Goal: Task Accomplishment & Management: Complete application form

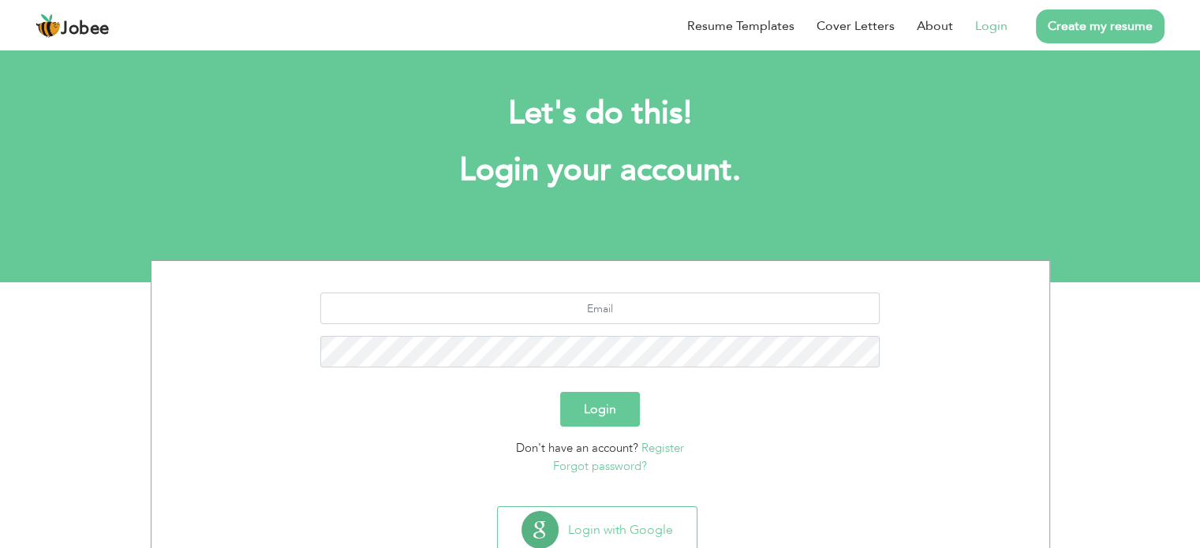
scroll to position [35, 0]
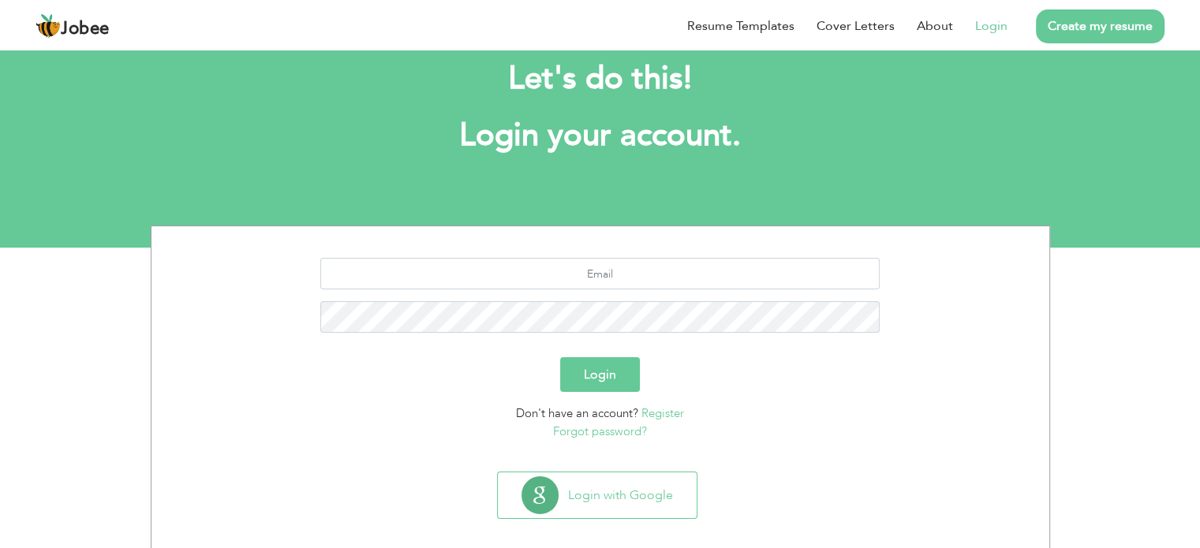
click at [655, 290] on div at bounding box center [600, 301] width 874 height 87
click at [671, 278] on input "text" at bounding box center [599, 274] width 559 height 32
click at [651, 280] on input "text" at bounding box center [599, 274] width 559 height 32
type input "waqas"
click at [997, 24] on link "Login" at bounding box center [991, 26] width 32 height 19
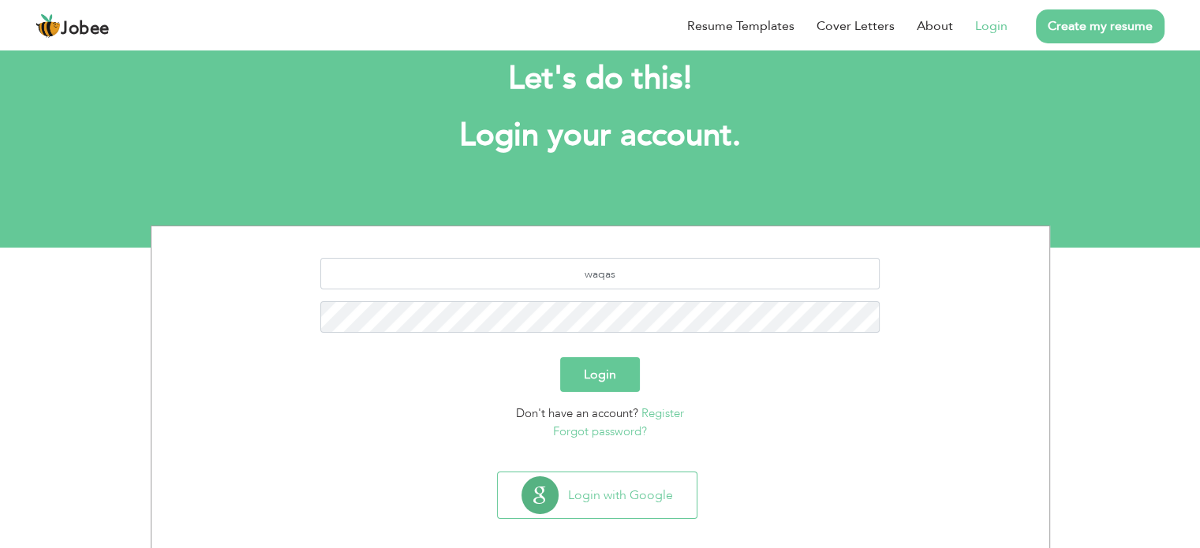
click at [997, 24] on link "Login" at bounding box center [991, 26] width 32 height 19
click at [627, 281] on input "waqas" at bounding box center [599, 274] width 559 height 32
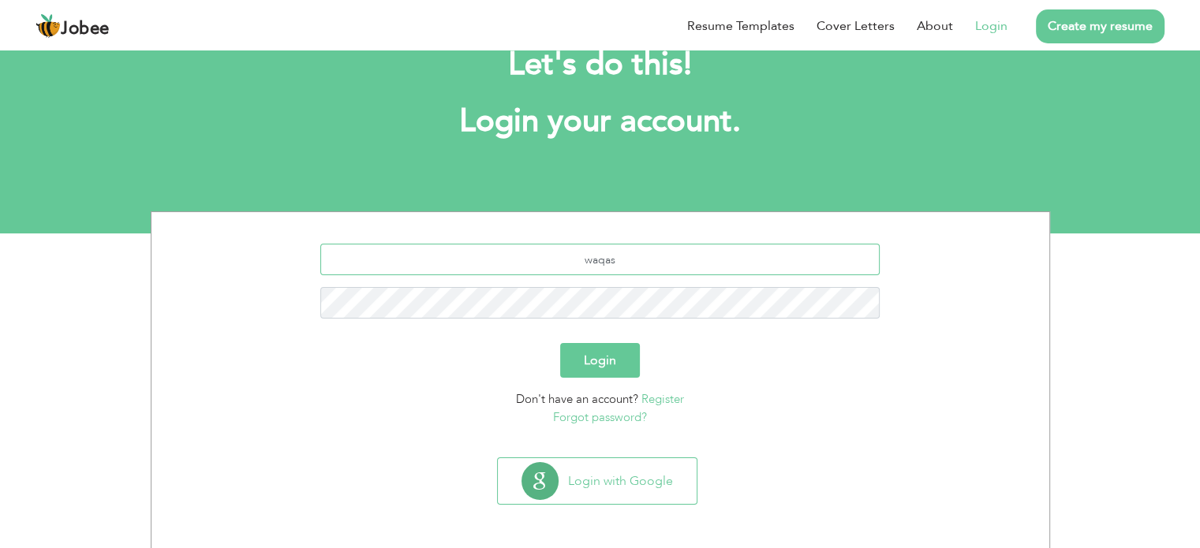
scroll to position [50, 0]
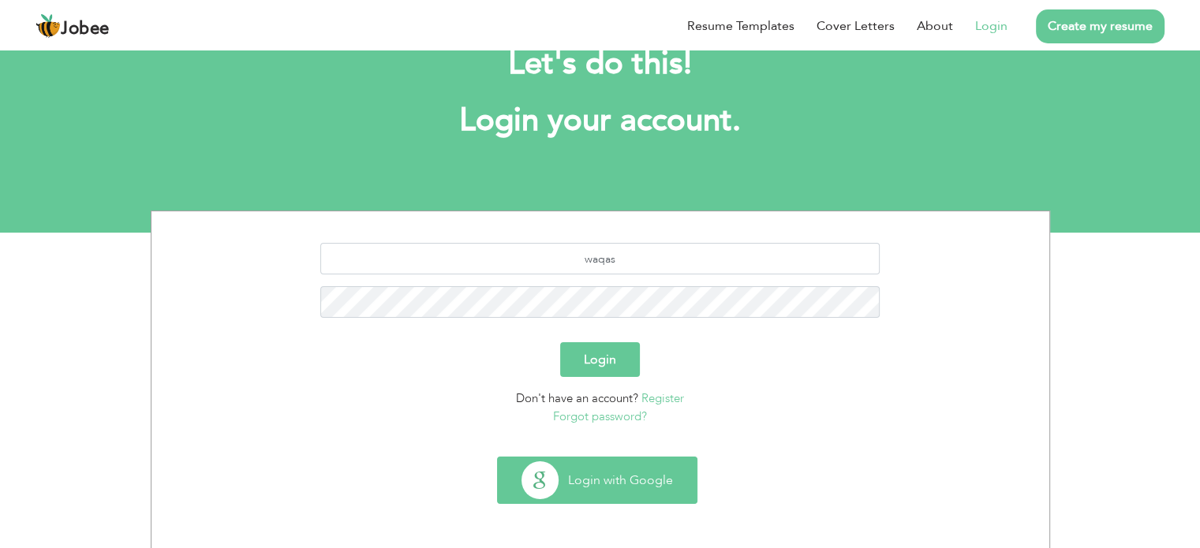
click at [584, 477] on button "Login with Google" at bounding box center [597, 481] width 199 height 46
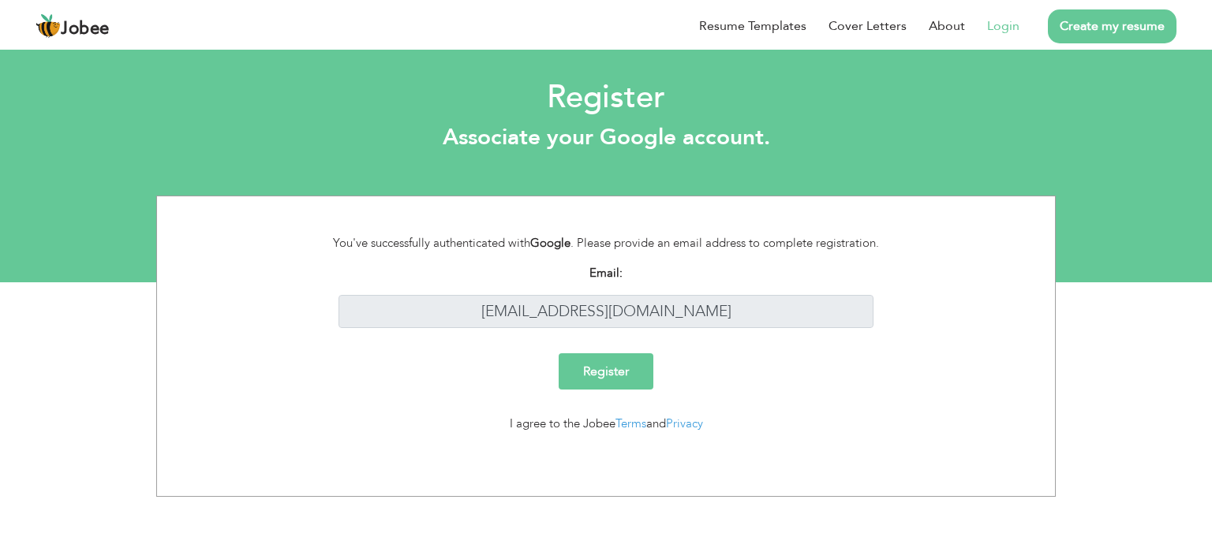
click at [1007, 28] on link "Login" at bounding box center [1003, 26] width 32 height 19
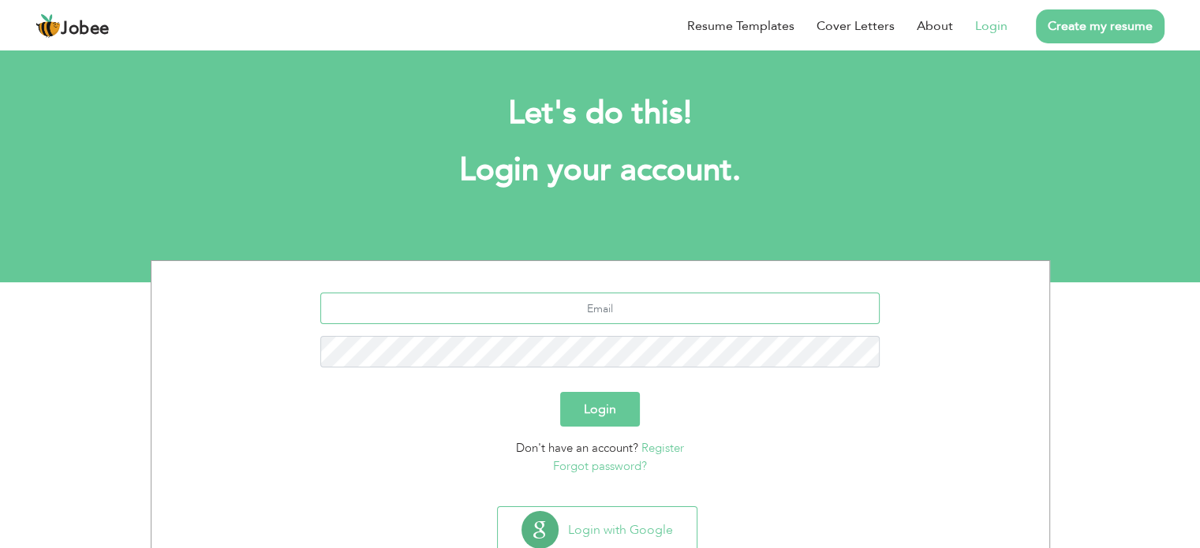
click at [559, 304] on input "text" at bounding box center [599, 309] width 559 height 32
click at [536, 318] on input "text" at bounding box center [599, 309] width 559 height 32
type input "[EMAIL_ADDRESS][DOMAIN_NAME]"
click at [612, 414] on button "Login" at bounding box center [600, 409] width 80 height 35
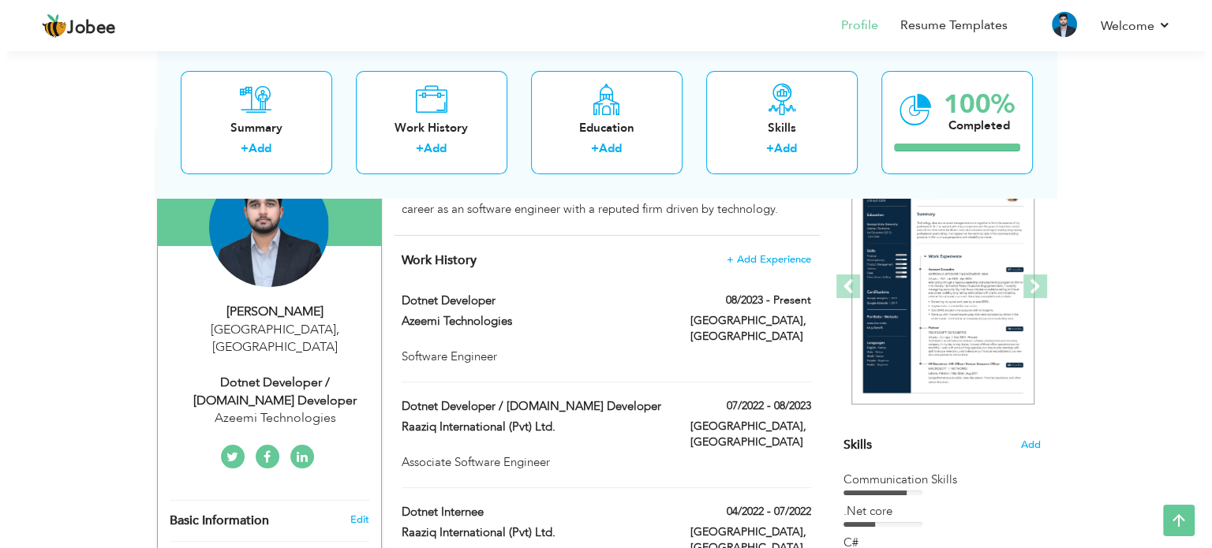
scroll to position [117, 0]
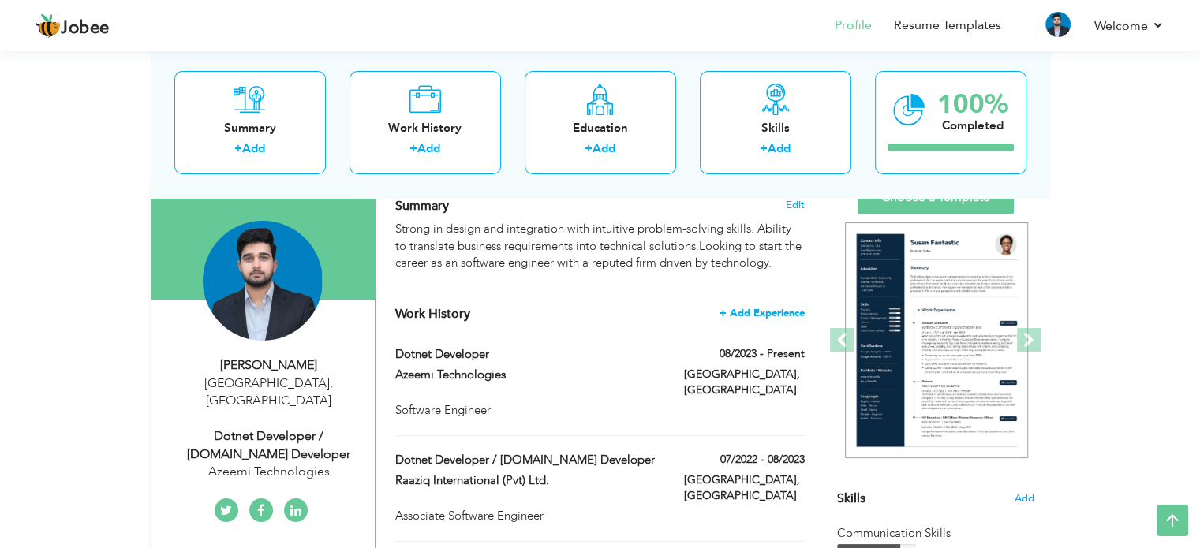
click at [792, 316] on span "+ Add Experience" at bounding box center [762, 313] width 85 height 11
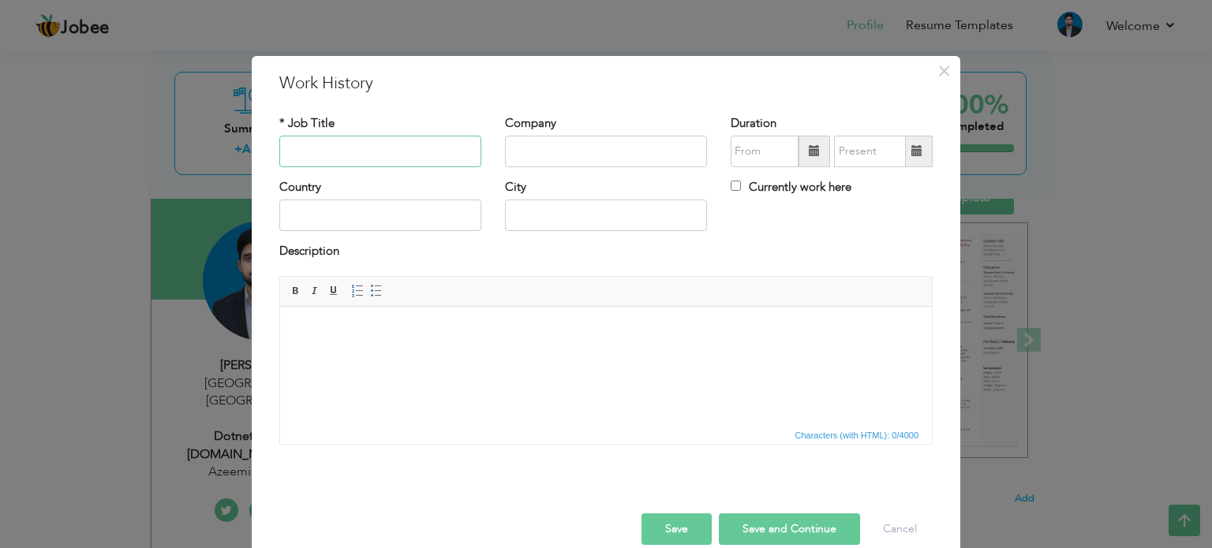
click at [406, 151] on input "text" at bounding box center [380, 152] width 202 height 32
type input "Software Engineer"
click at [619, 156] on input "text" at bounding box center [606, 152] width 202 height 32
type input "Bitlogix Pvt Ltd"
click at [813, 155] on span at bounding box center [814, 150] width 11 height 11
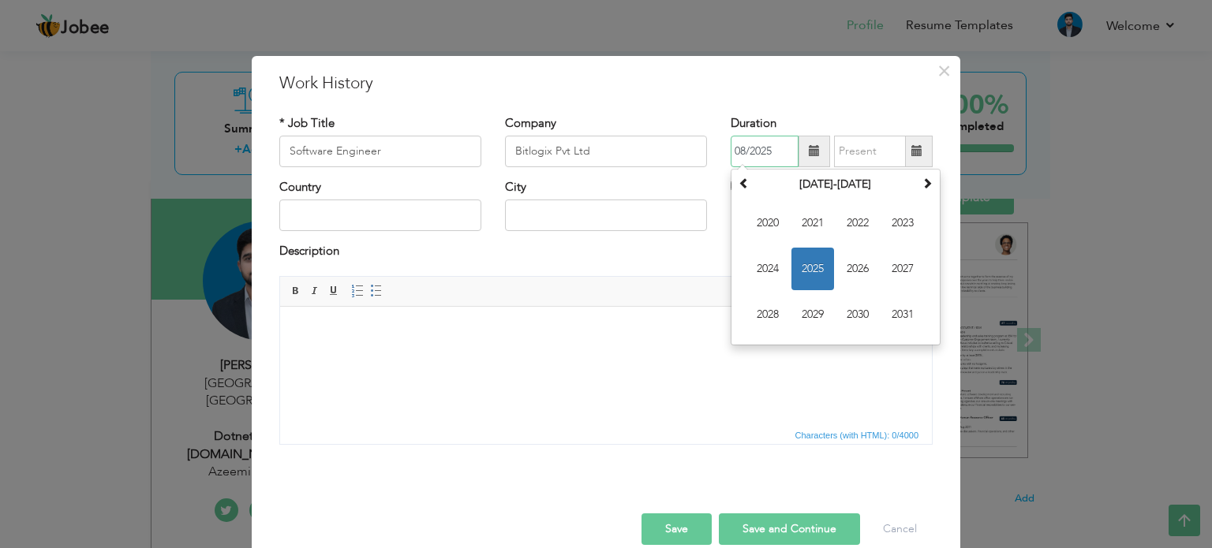
click at [803, 271] on span "2025" at bounding box center [812, 269] width 43 height 43
click at [821, 230] on span "Feb" at bounding box center [812, 223] width 43 height 43
type input "02/2025"
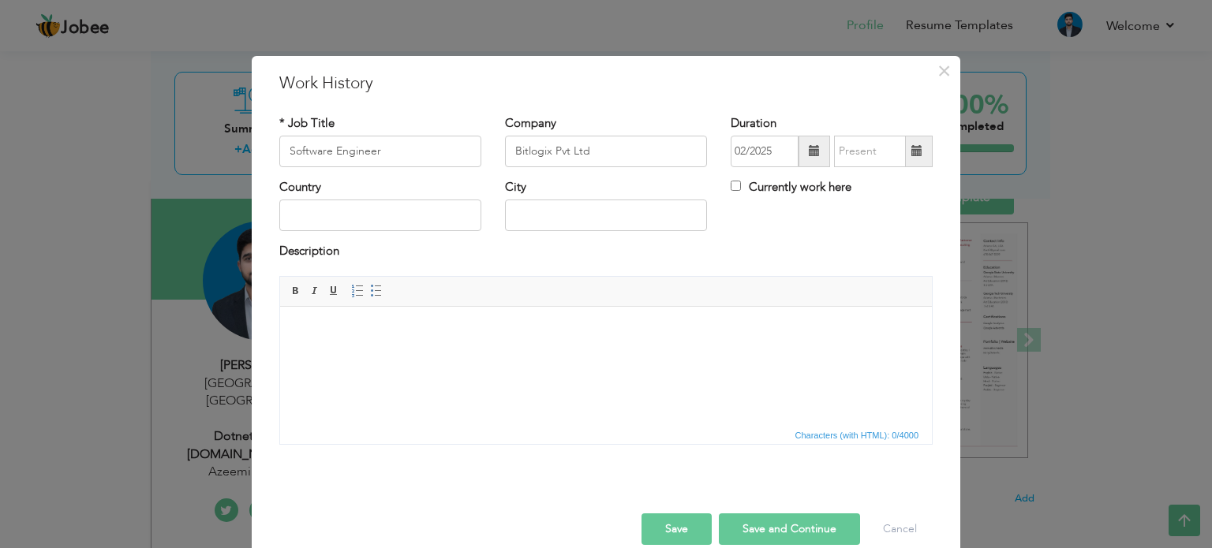
click at [761, 186] on label "Currently work here" at bounding box center [791, 187] width 121 height 17
click at [741, 186] on input "Currently work here" at bounding box center [736, 186] width 10 height 10
checkbox input "true"
click at [530, 208] on input "text" at bounding box center [606, 216] width 202 height 32
type input "Lahore"
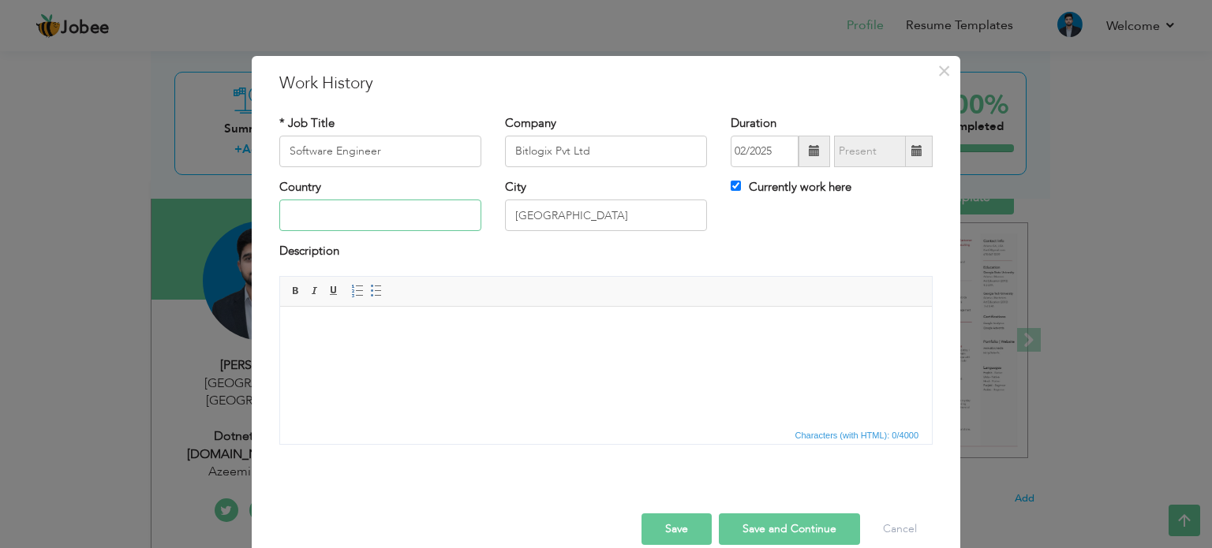
type input "Pakistan"
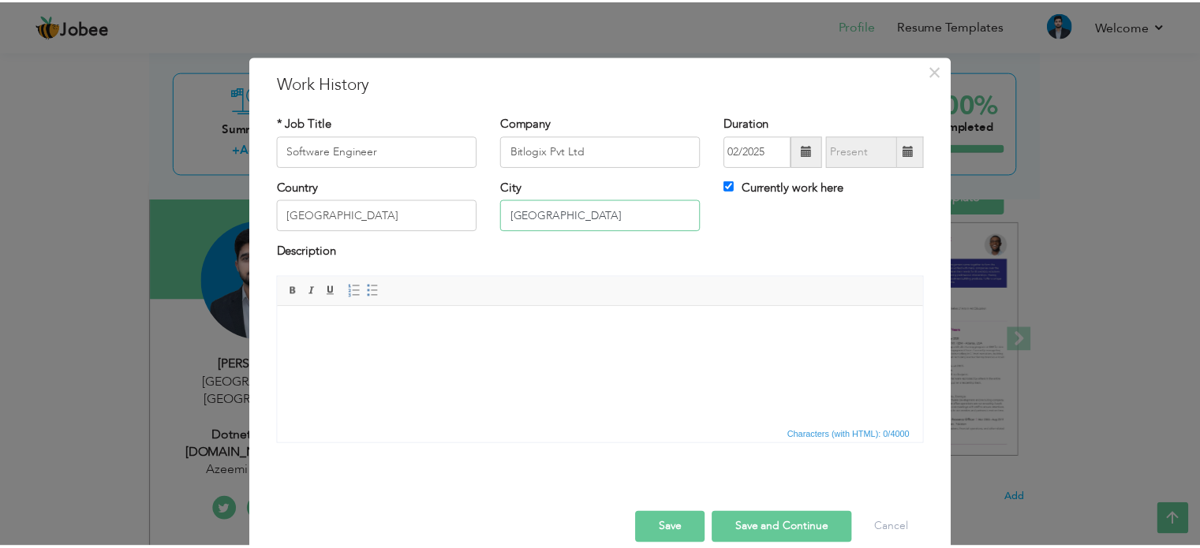
scroll to position [23, 0]
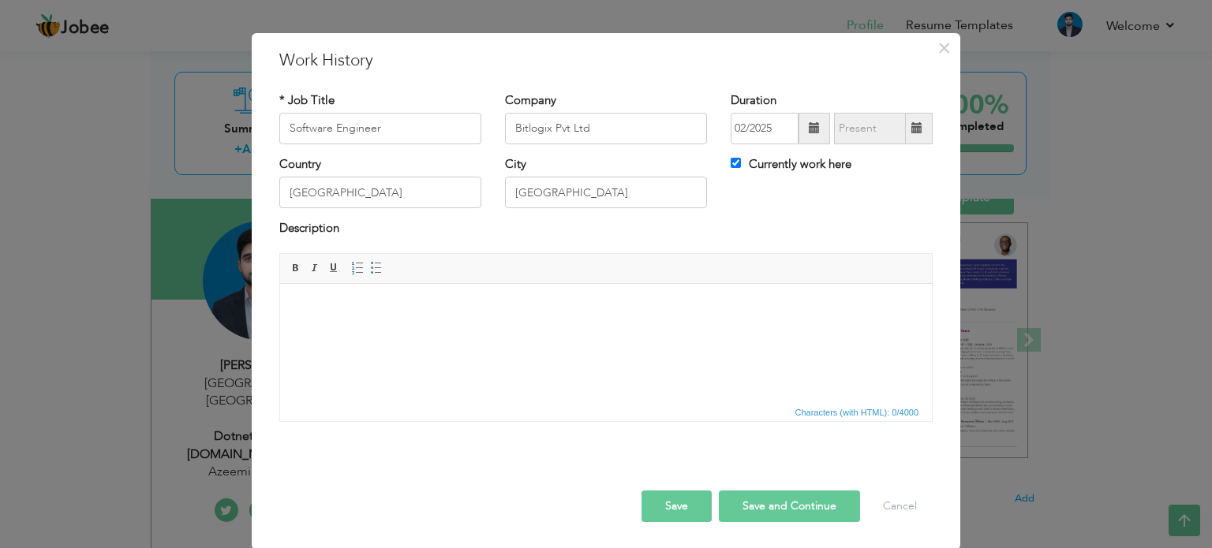
click at [678, 505] on button "Save" at bounding box center [676, 507] width 70 height 32
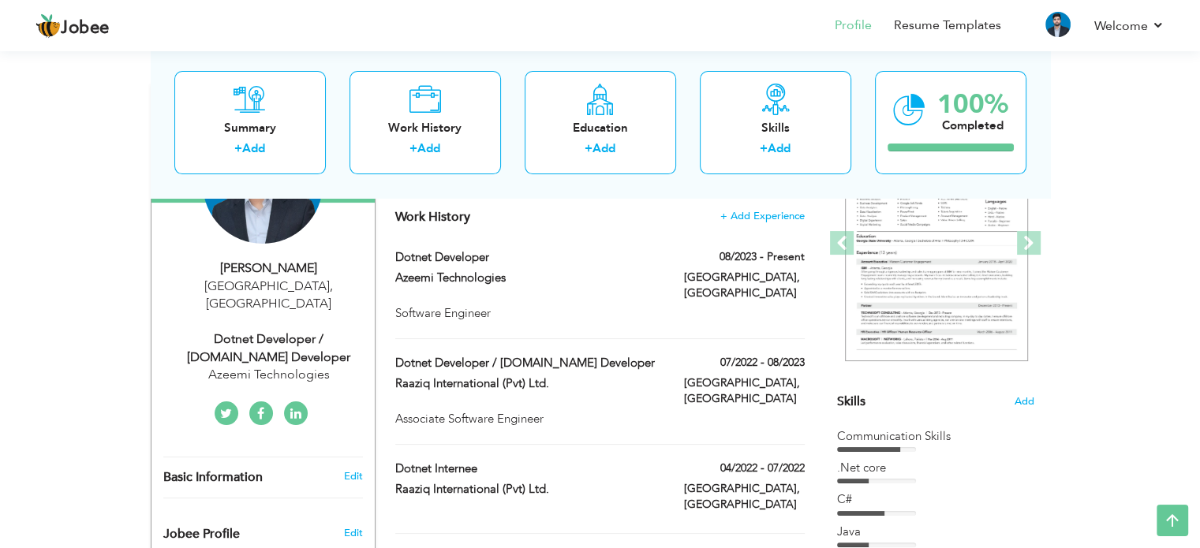
scroll to position [211, 0]
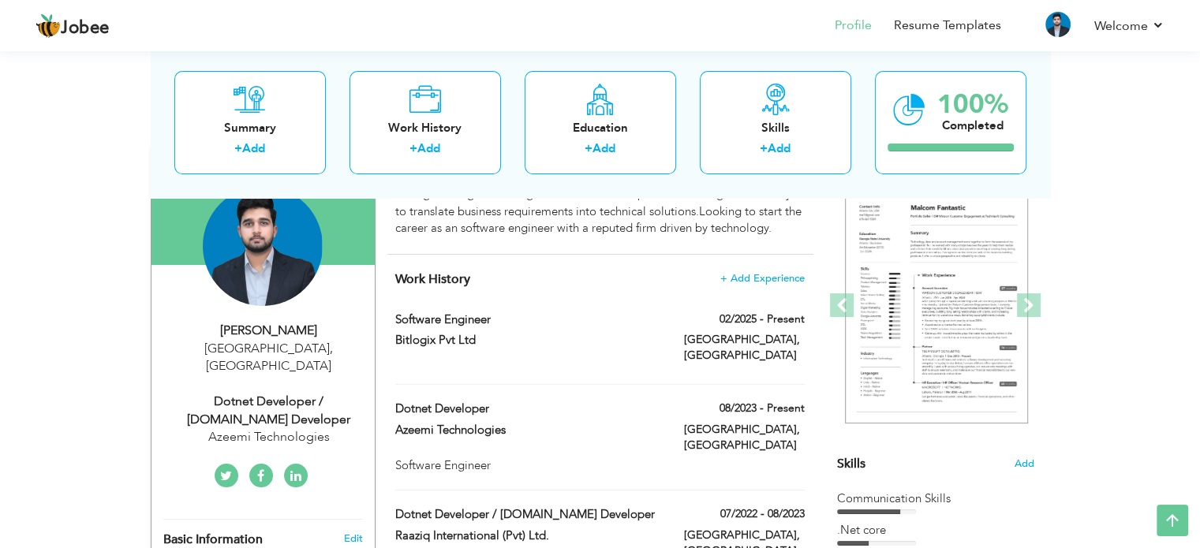
scroll to position [150, 0]
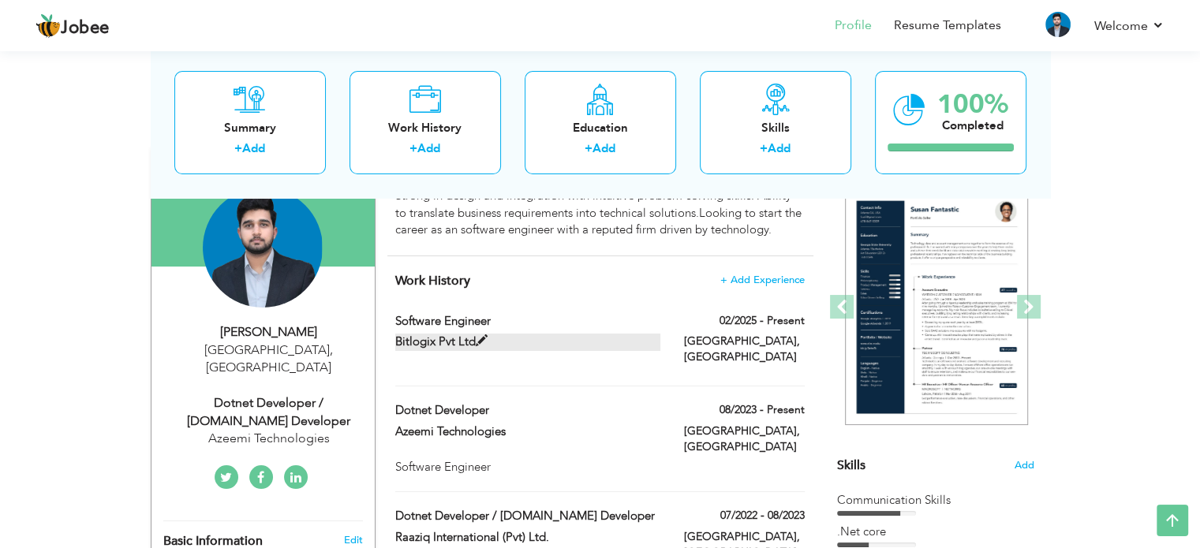
click at [483, 343] on span at bounding box center [482, 341] width 12 height 12
type input "Software Engineer"
type input "Bitlogix Pvt Ltd"
type input "02/2025"
type input "Pakistan"
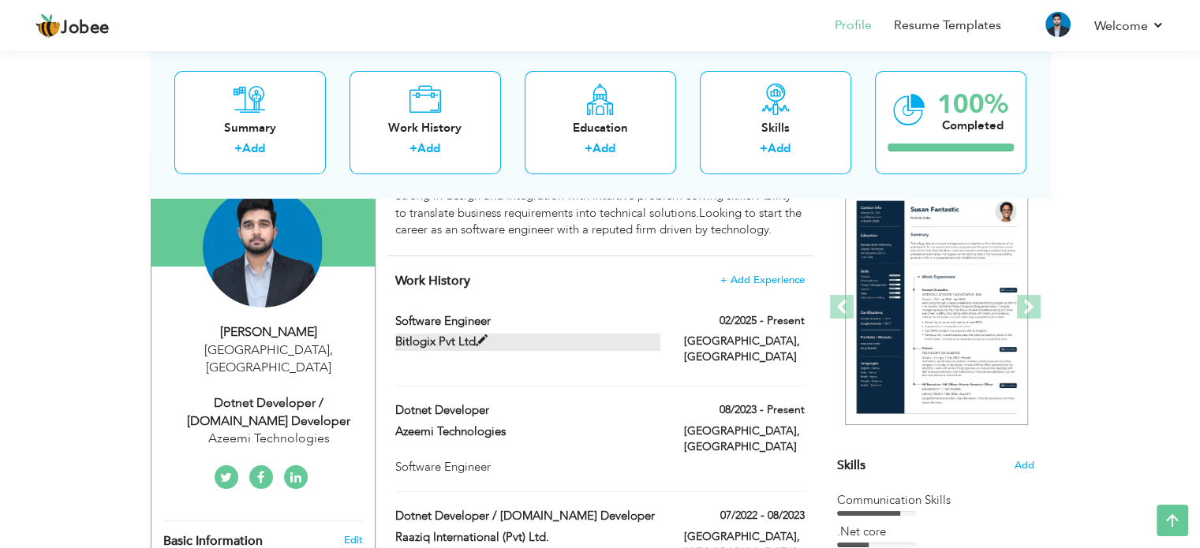
type input "Lahore"
checkbox input "true"
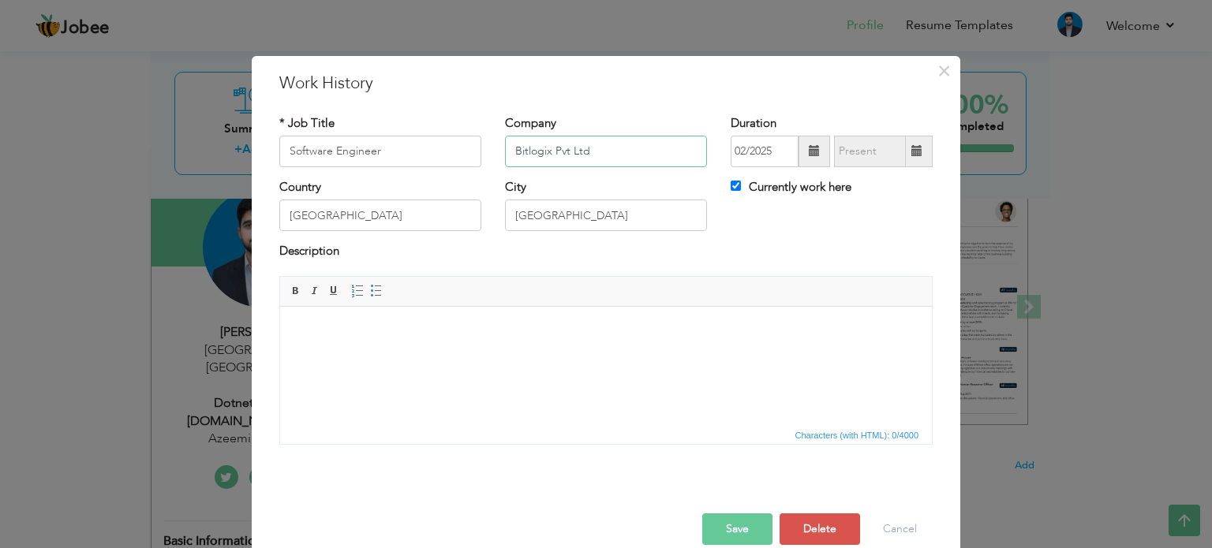
click at [607, 158] on input "Bitlogix Pvt Ltd" at bounding box center [606, 152] width 202 height 32
type input "Bitlogix"
click at [727, 533] on button "Save" at bounding box center [737, 530] width 70 height 32
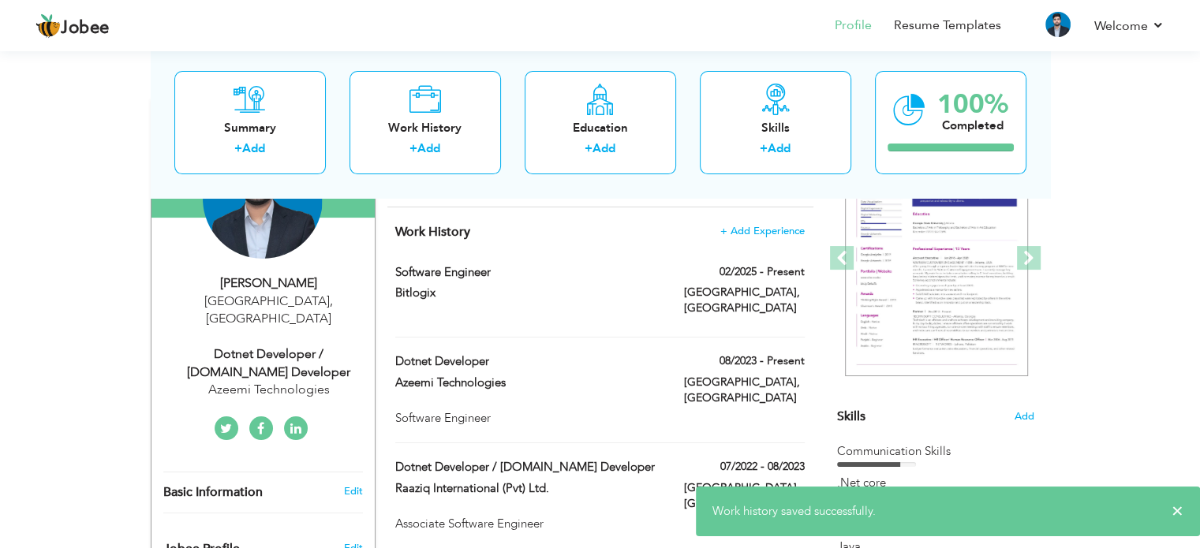
scroll to position [198, 0]
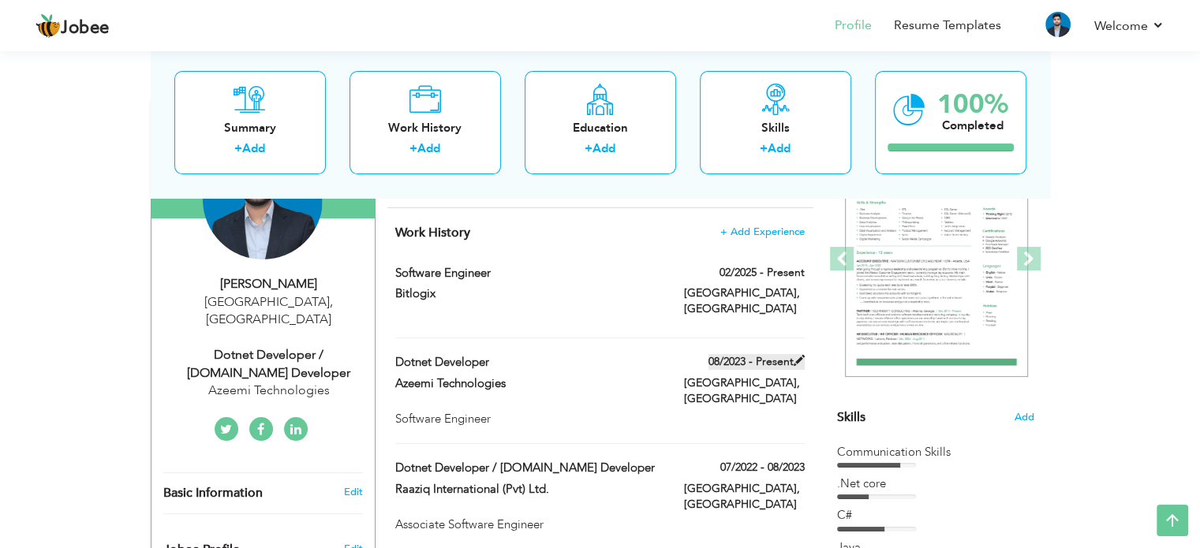
click at [803, 355] on span at bounding box center [799, 360] width 11 height 11
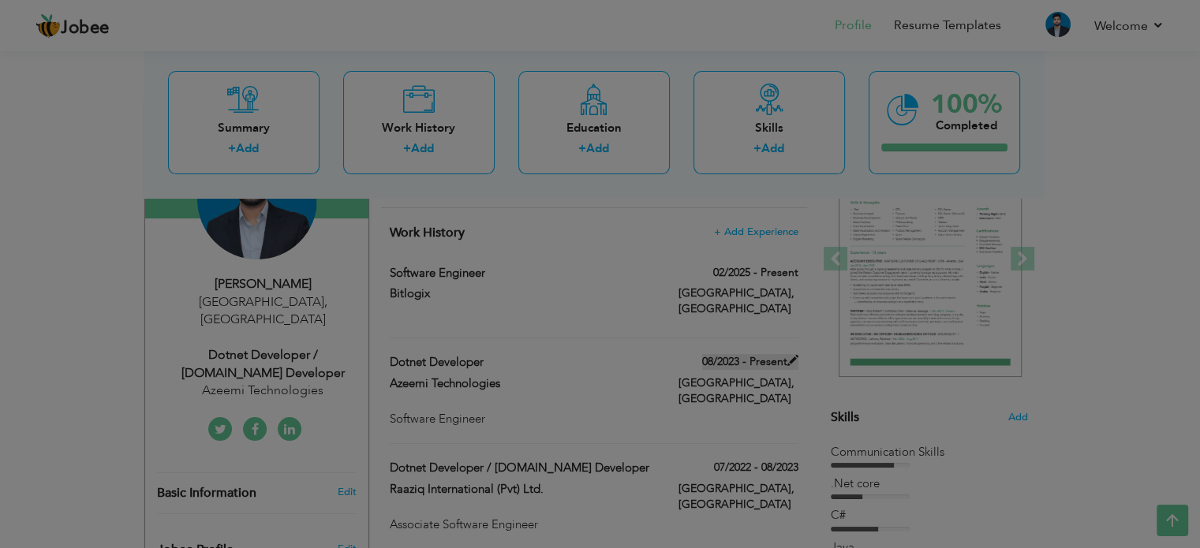
type input "Dotnet Developer"
type input "Azeemi Technologies"
type input "08/2023"
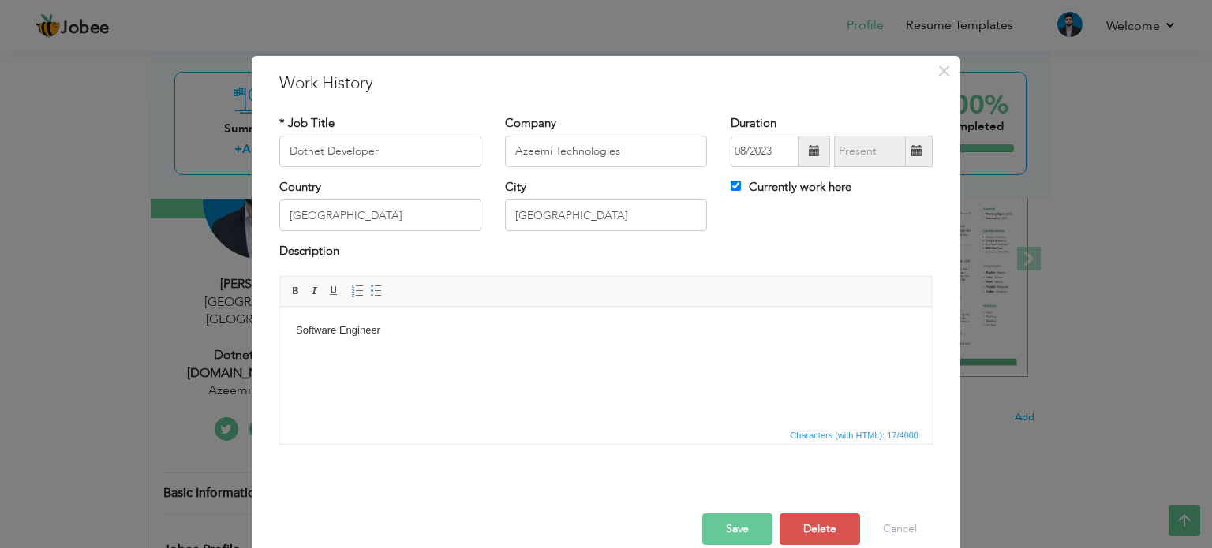
click at [798, 189] on label "Currently work here" at bounding box center [791, 187] width 121 height 17
click at [741, 189] on input "Currently work here" at bounding box center [736, 186] width 10 height 10
checkbox input "false"
click at [914, 148] on span at bounding box center [916, 150] width 11 height 11
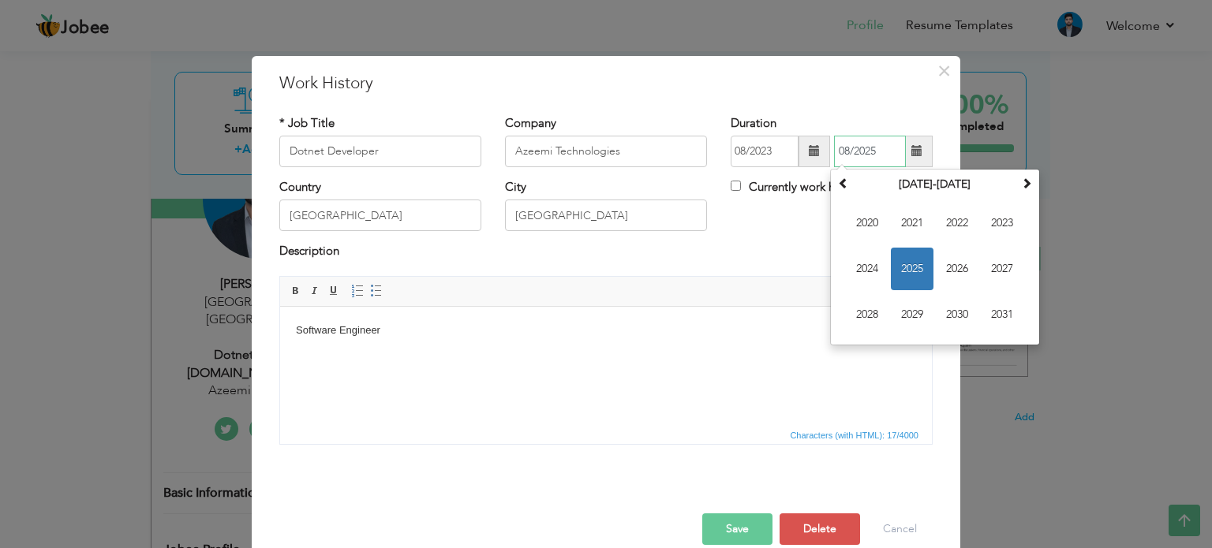
click at [898, 274] on span "2025" at bounding box center [912, 269] width 43 height 43
click at [913, 233] on span "Feb" at bounding box center [912, 223] width 43 height 43
type input "02/2025"
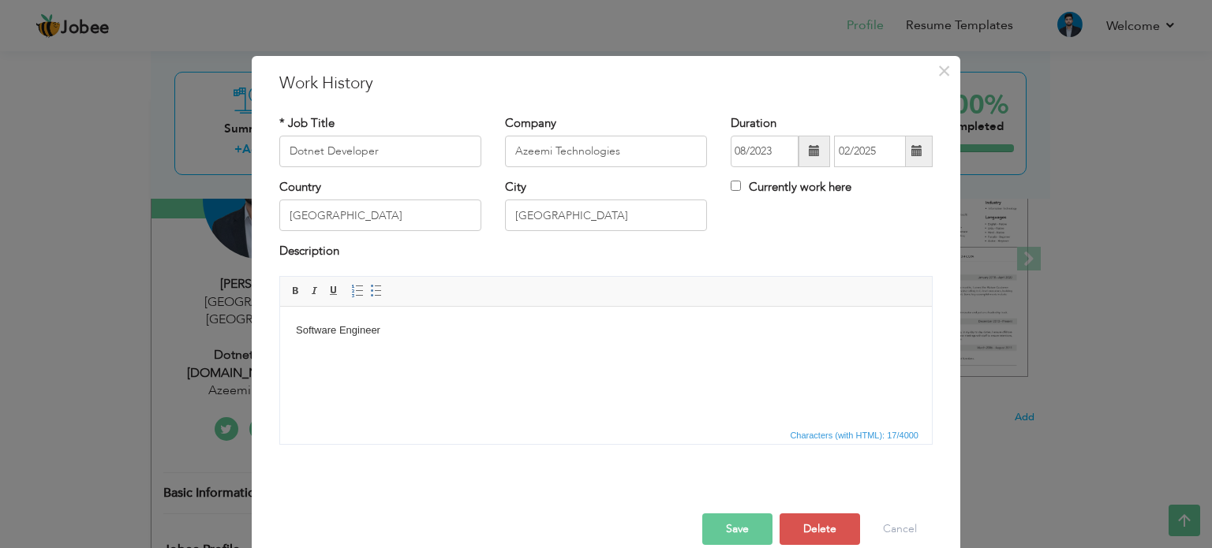
click at [742, 524] on button "Save" at bounding box center [737, 530] width 70 height 32
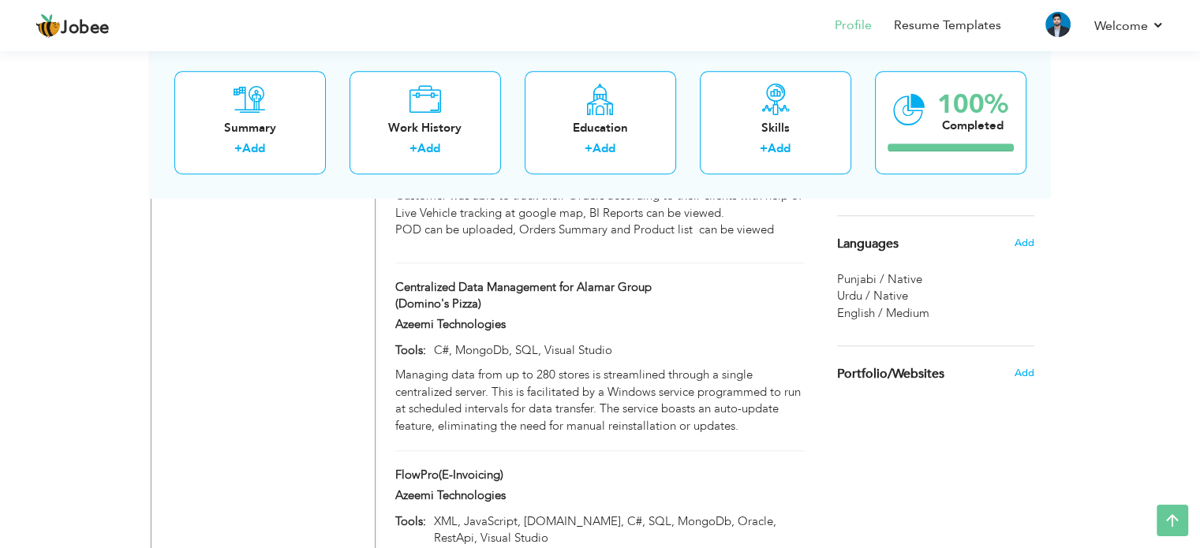
scroll to position [1452, 0]
